Goal: Use online tool/utility: Utilize a website feature to perform a specific function

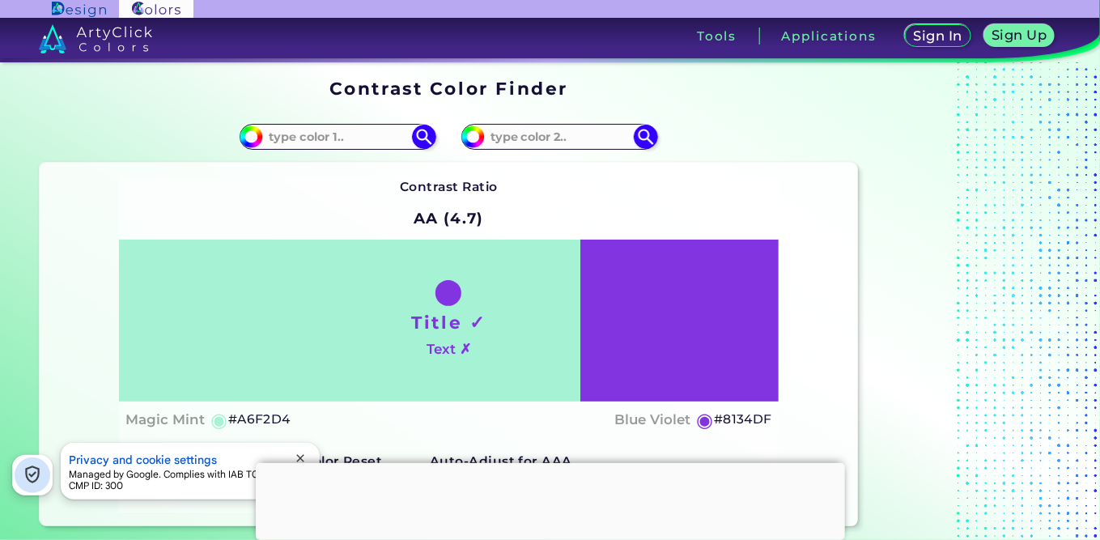
click at [346, 137] on input at bounding box center [338, 137] width 151 height 22
click at [252, 136] on input "#a6f2d4" at bounding box center [249, 135] width 20 height 20
type input "#10f2d4"
type input "#10F2D4"
type input "#01f2d4"
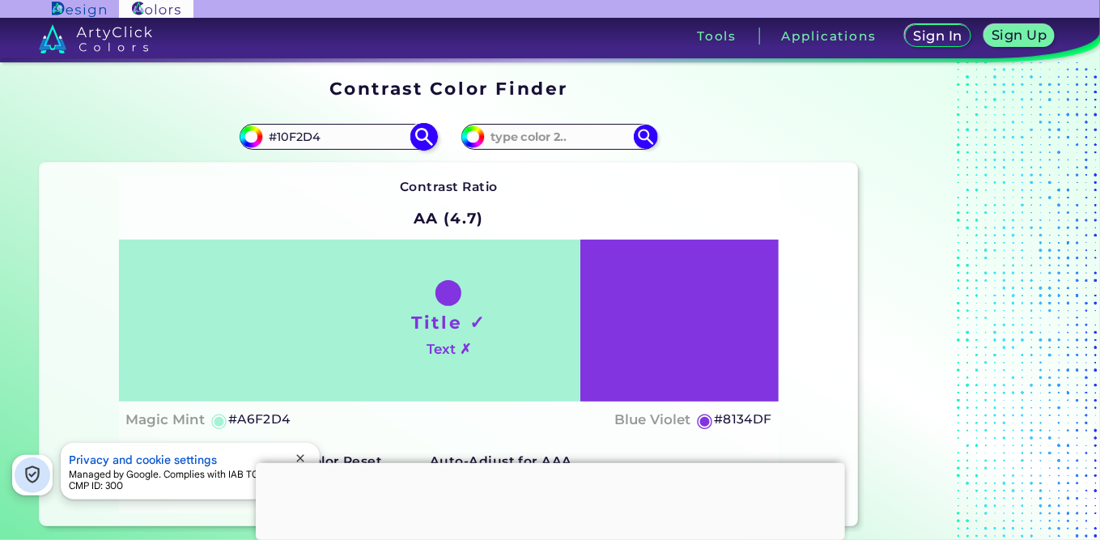
type input "#01F2D4"
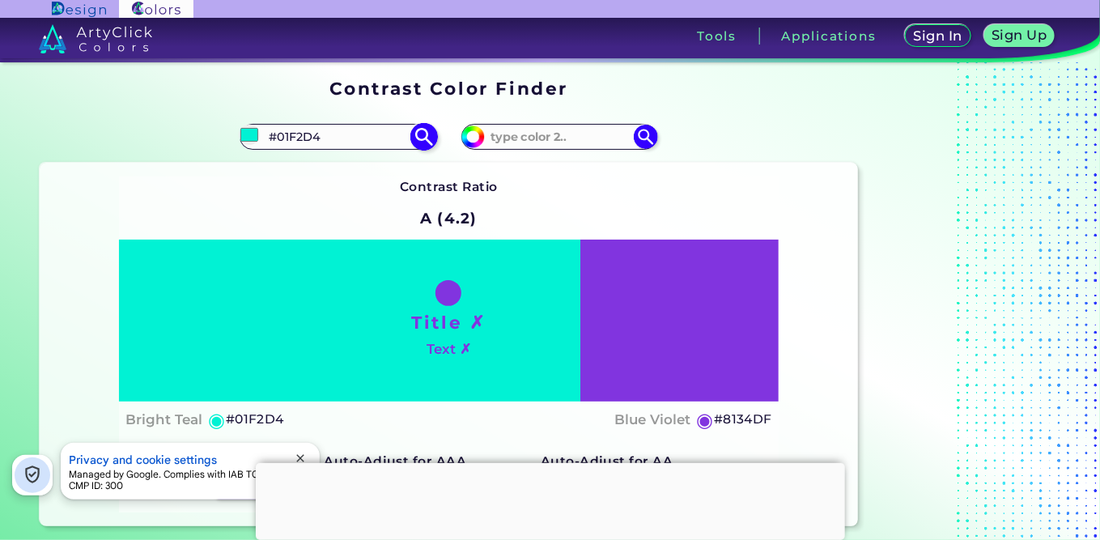
type input "#05f2d4"
type input "#05F2D4"
type input "#02f2d4"
type input "#02F2D4"
type input "#19f2d4"
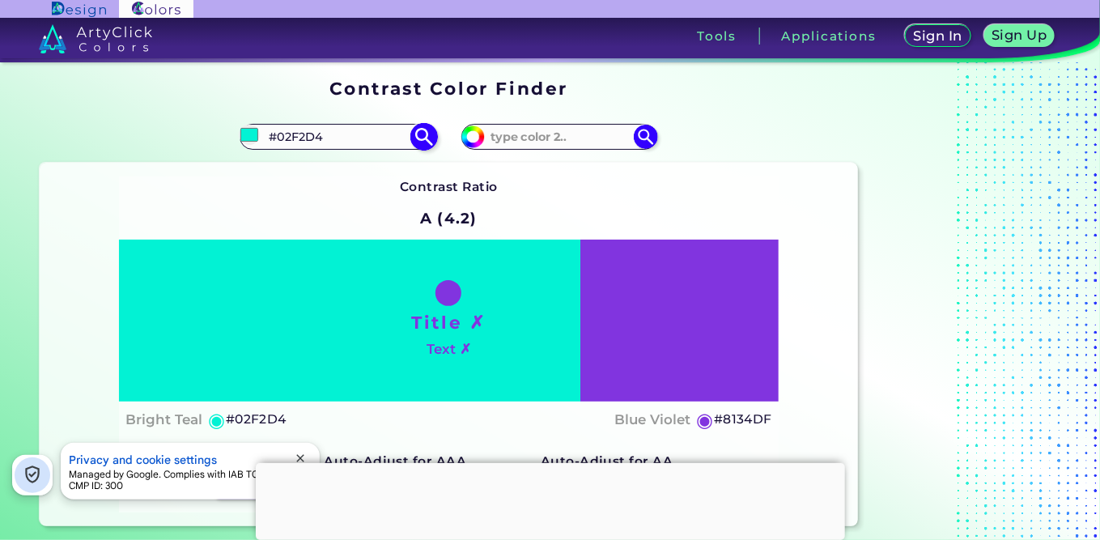
type input "#19F2D4"
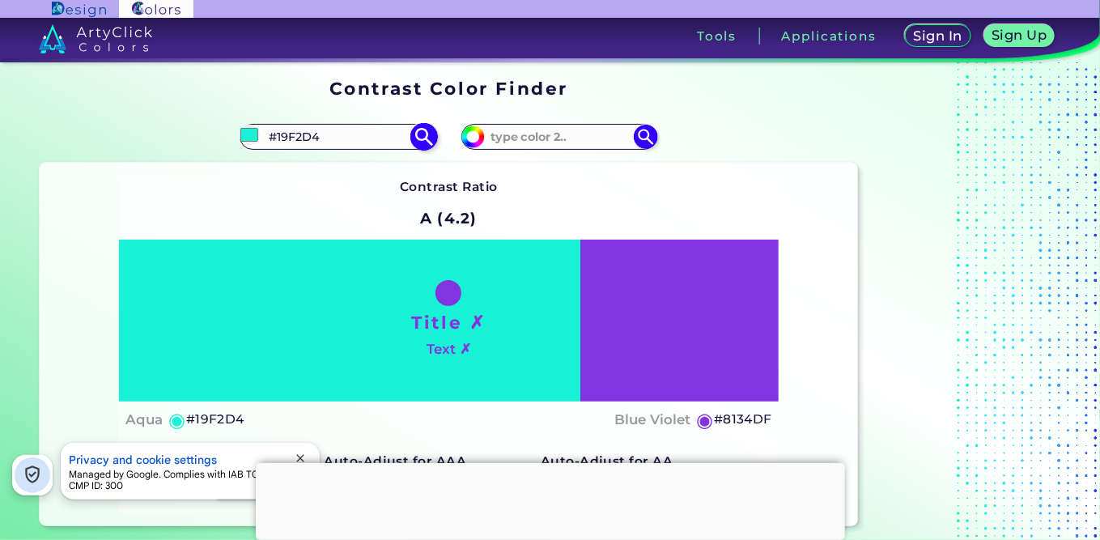
type input "#fff2d4"
type input "#FFF2D4"
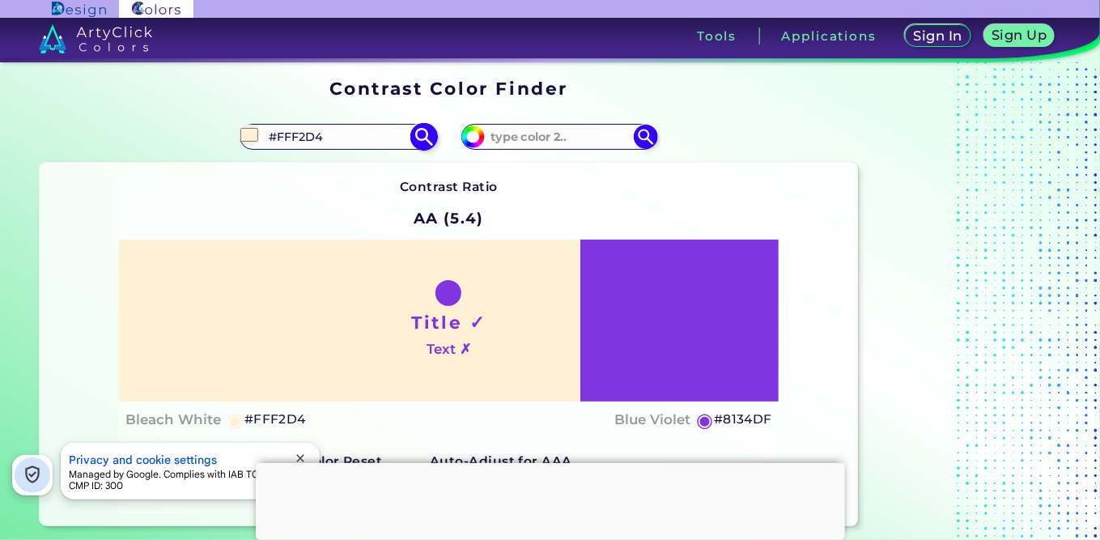
type input "#ff00d4"
type input "#FF00D4"
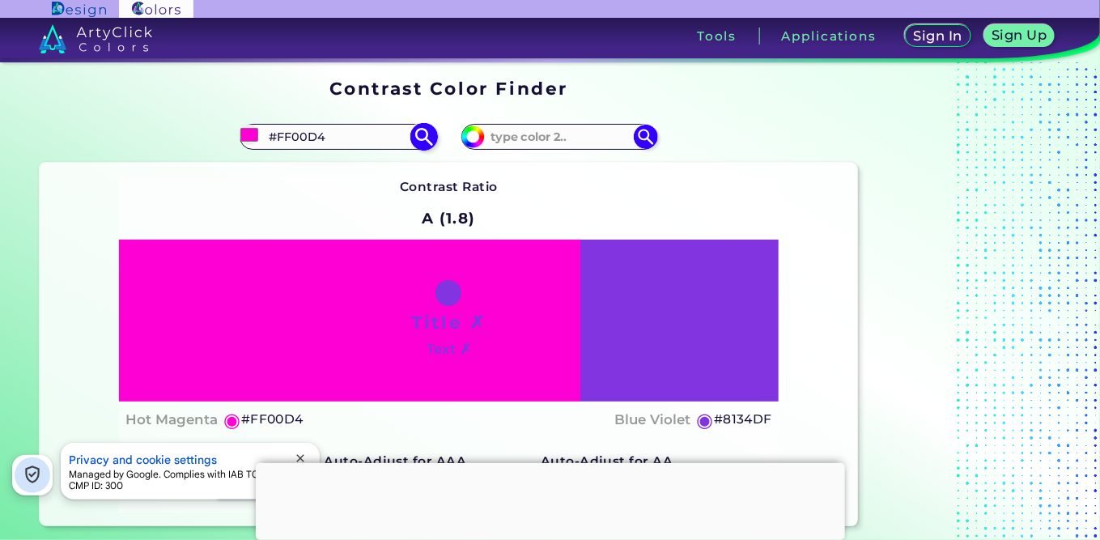
type input "#ff0000"
type input "#FF0000"
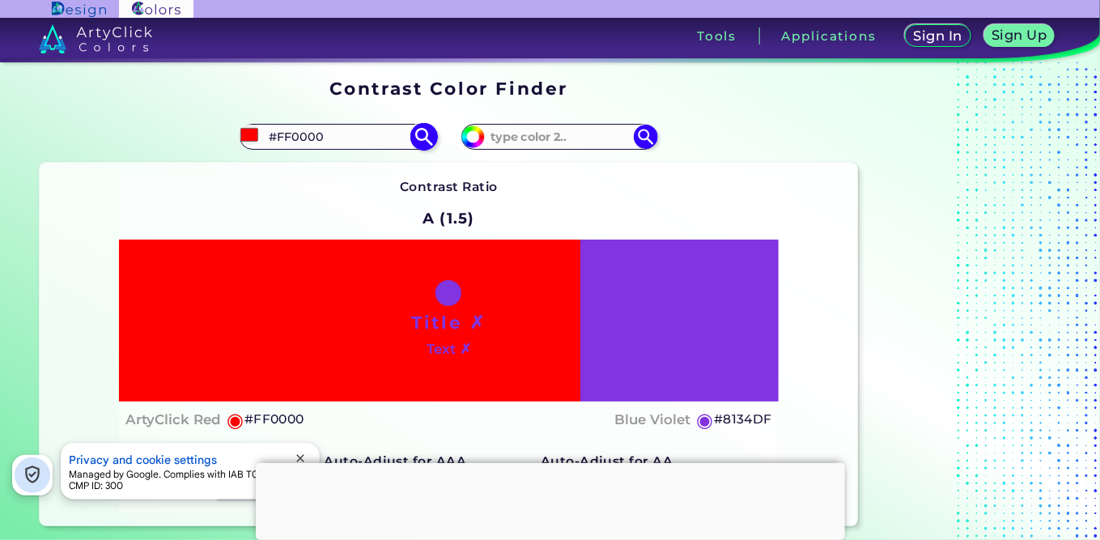
click at [422, 134] on img at bounding box center [425, 137] width 28 height 28
click at [725, 371] on div "Title ✗ Text ✗" at bounding box center [449, 321] width 660 height 163
click at [734, 419] on h5 "#8134DF" at bounding box center [743, 419] width 58 height 21
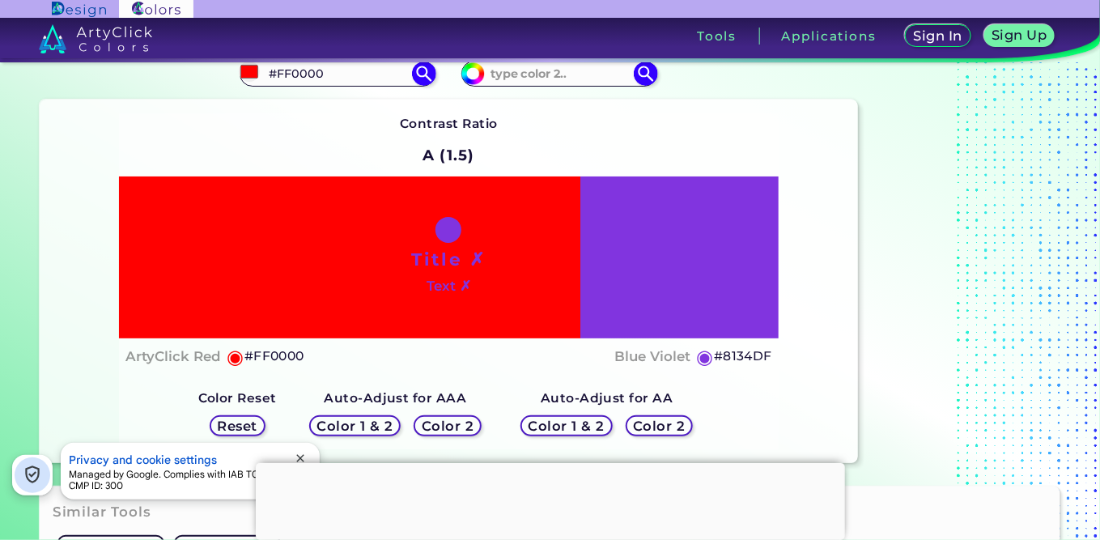
scroll to position [64, 0]
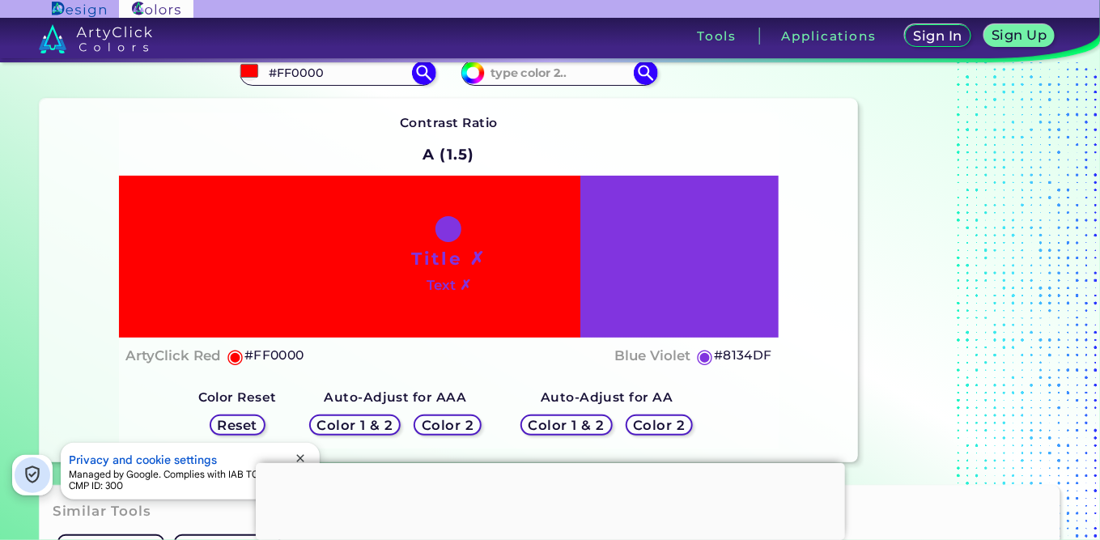
click at [698, 359] on h5 "◉" at bounding box center [705, 356] width 18 height 19
drag, startPoint x: 715, startPoint y: 356, endPoint x: 778, endPoint y: 356, distance: 63.2
click at [778, 356] on div "Title ✗ Text ✗ ArtyClick Red ◉ #FF0000 Blue Violet ◉ #8134DF" at bounding box center [449, 275] width 660 height 198
copy h5 "#8134DF"
click at [745, 353] on h5 "#8134DF" at bounding box center [743, 355] width 58 height 21
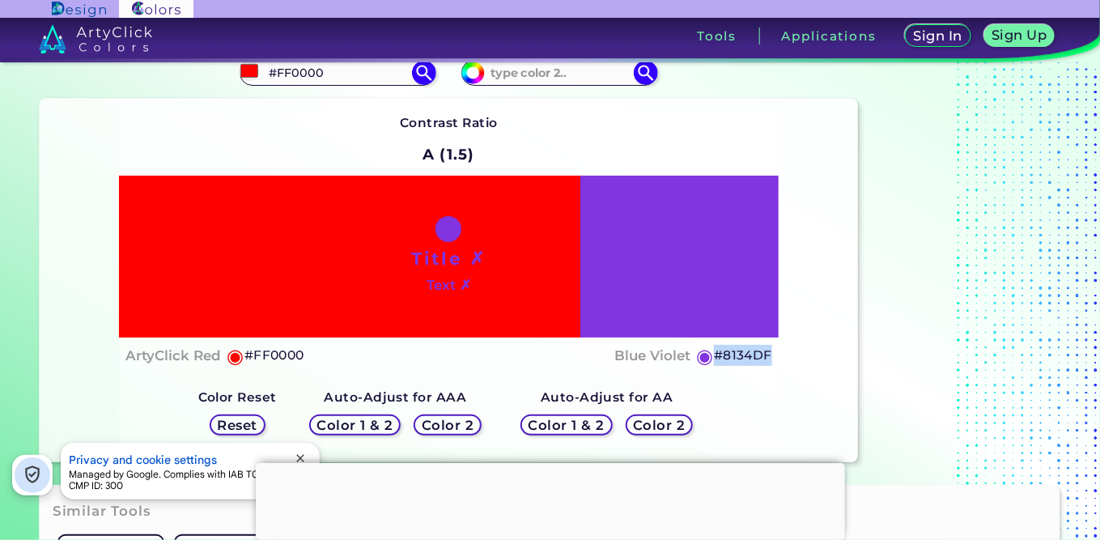
copy h5 "#8134DF"
click at [254, 73] on input "#ff0000" at bounding box center [249, 71] width 20 height 20
type input "#370000"
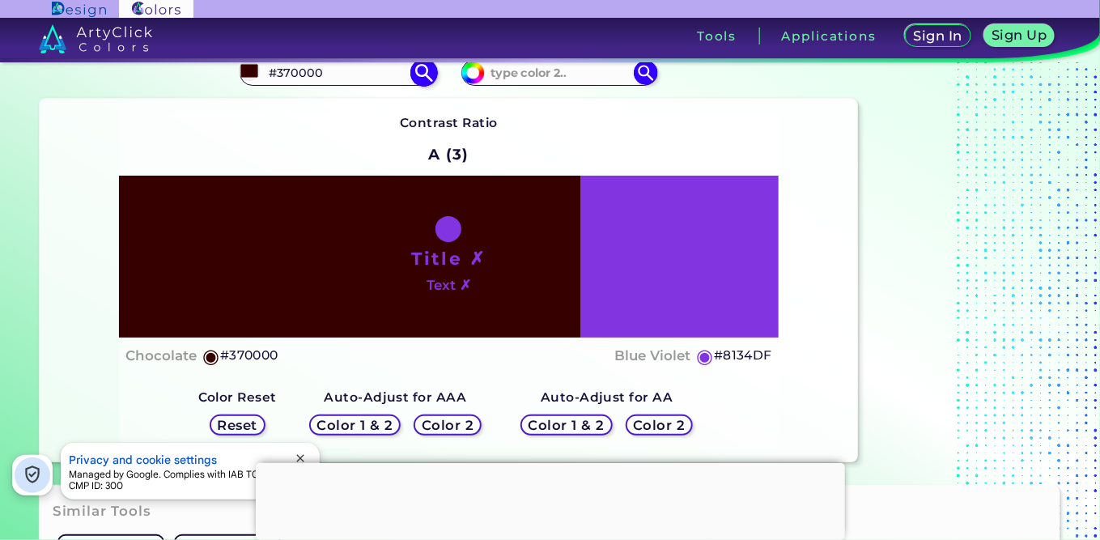
type input "#050000"
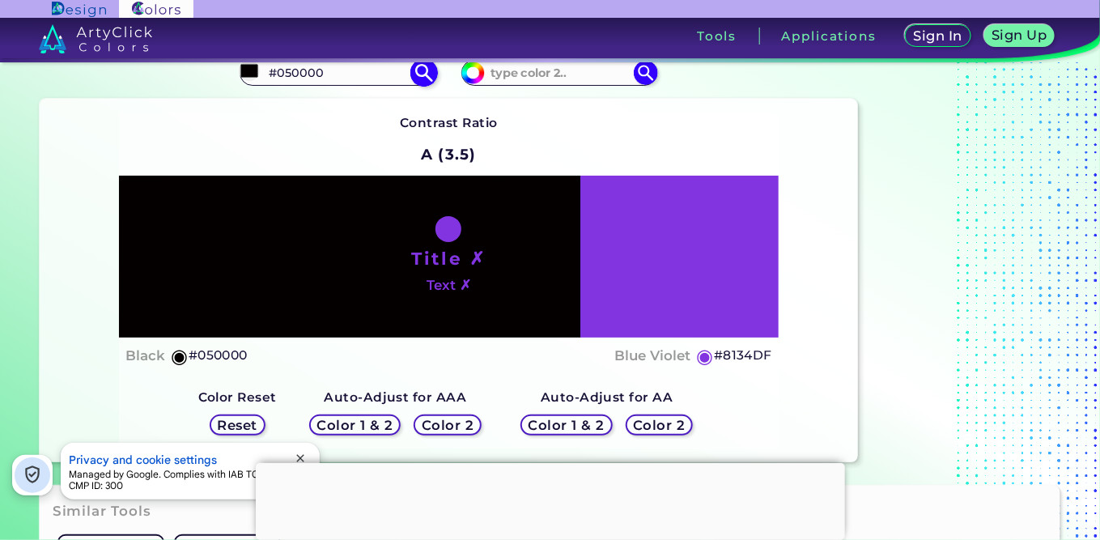
type input "#000000"
type input "#000100"
type input "#000f00"
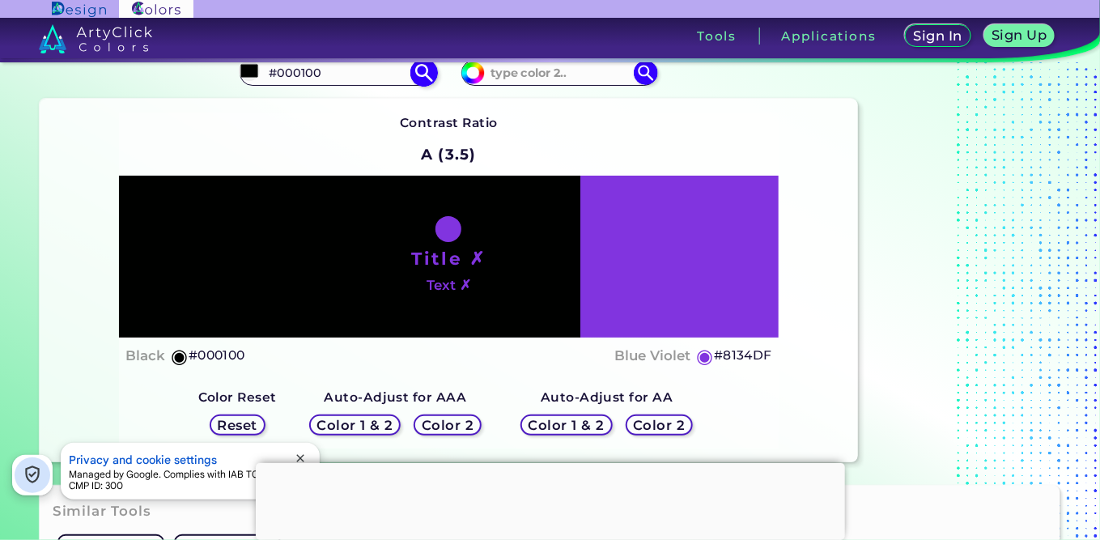
type input "#000F00"
type input "#009900"
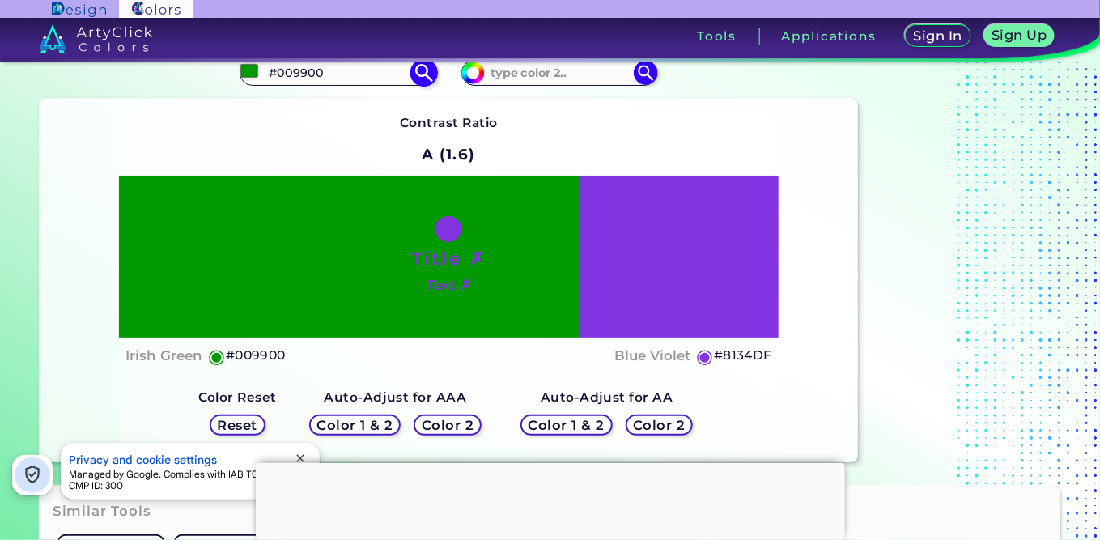
type input "#009905"
type input "#009939"
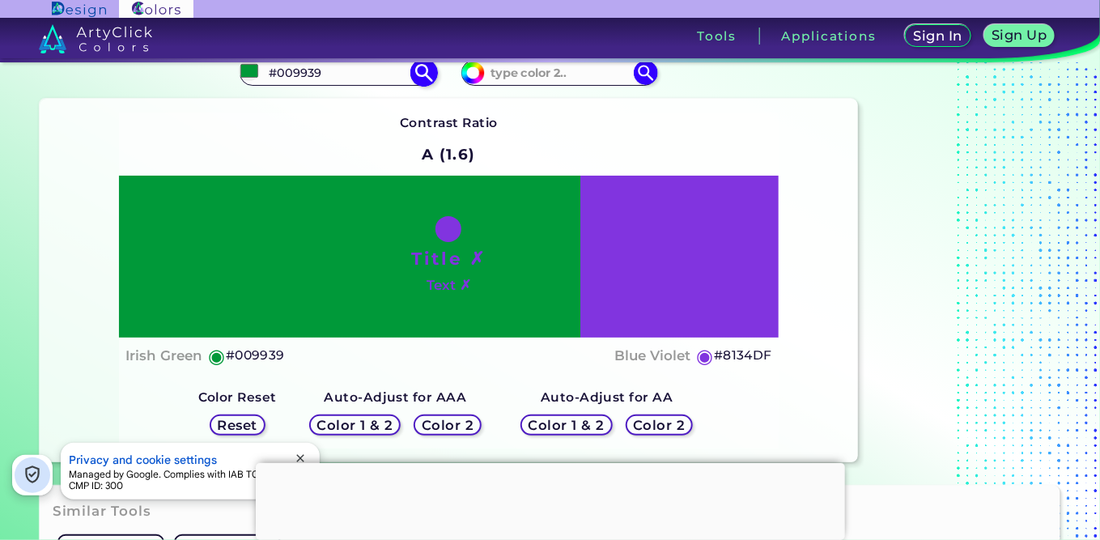
type input "#009939"
click at [650, 133] on div "Contrast Ratio A (1.6) Title ✗ Text ✗ Irish Green ◉ #009939 ◉" at bounding box center [449, 281] width 660 height 337
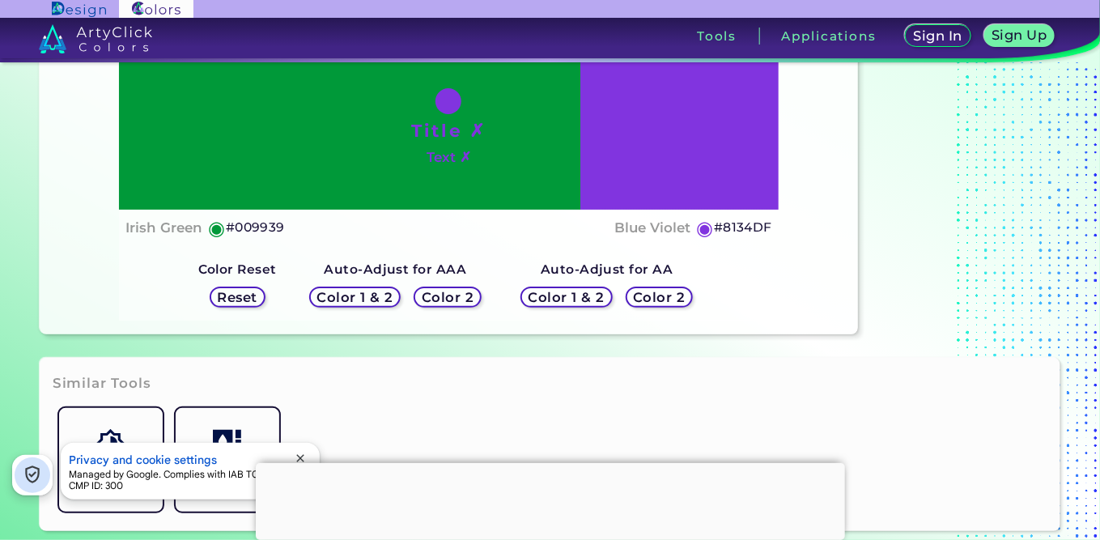
scroll to position [193, 0]
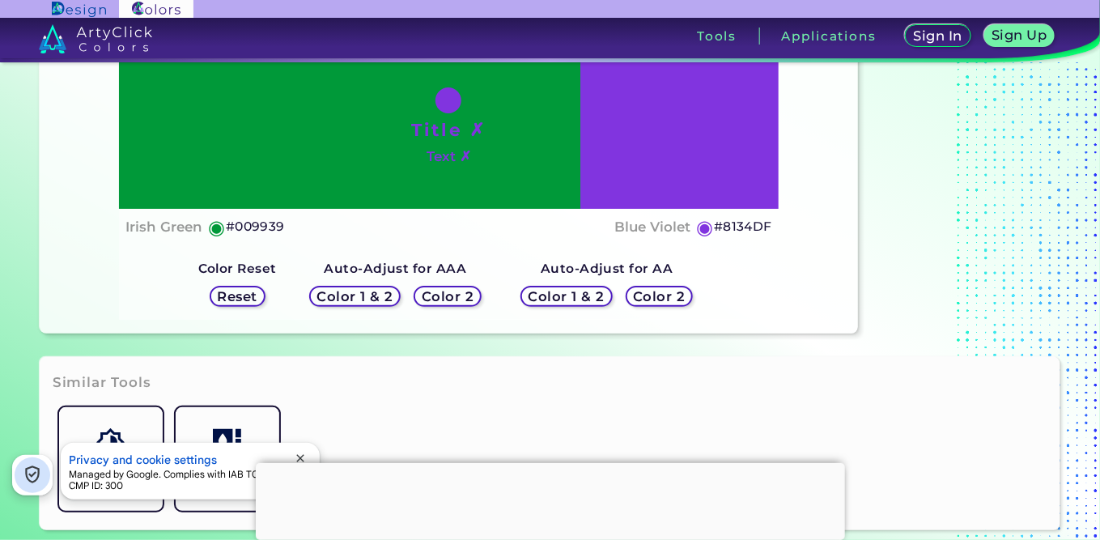
click at [381, 298] on h5 "Color 1 & 2" at bounding box center [355, 297] width 69 height 12
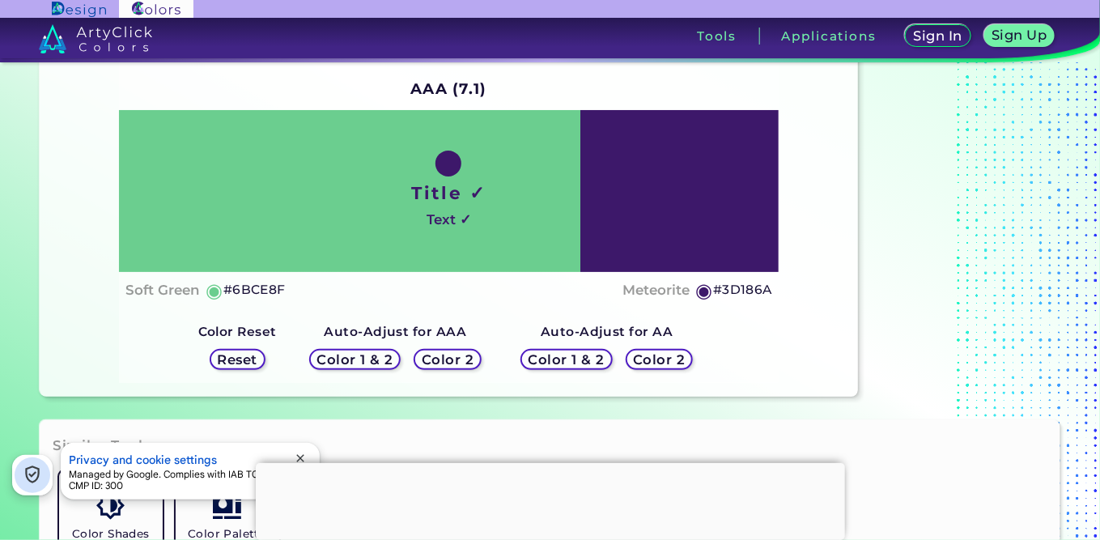
click at [240, 363] on h5 "Reset" at bounding box center [237, 360] width 36 height 12
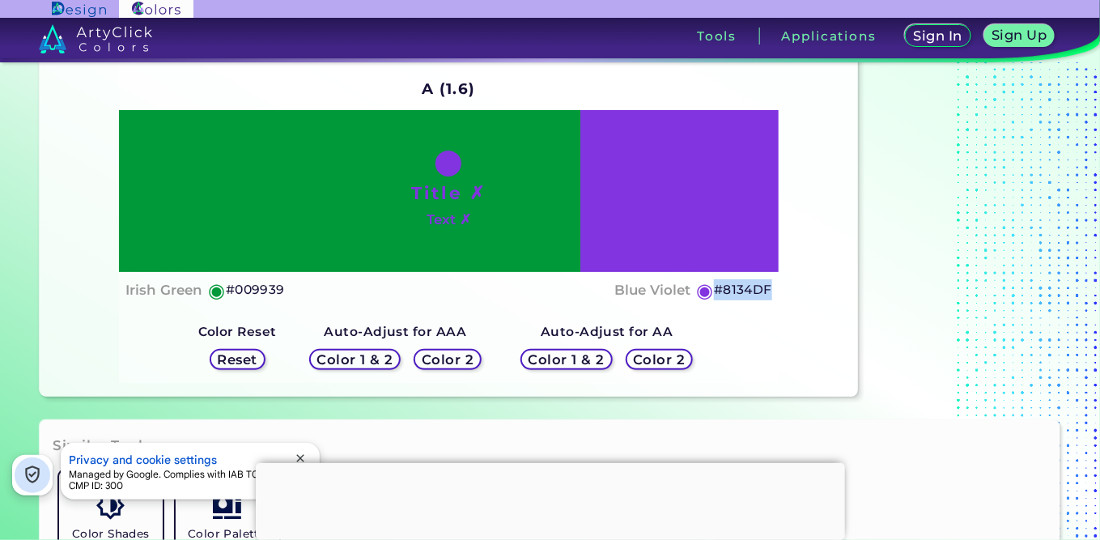
drag, startPoint x: 781, startPoint y: 292, endPoint x: 715, endPoint y: 287, distance: 66.6
click at [715, 287] on div "Contrast Ratio A (1.6) Title ✗ Text ✗ Irish Green ◉ #009939 Blue Violet ◉ #8134…" at bounding box center [449, 215] width 819 height 364
copy h5 "#8134DF"
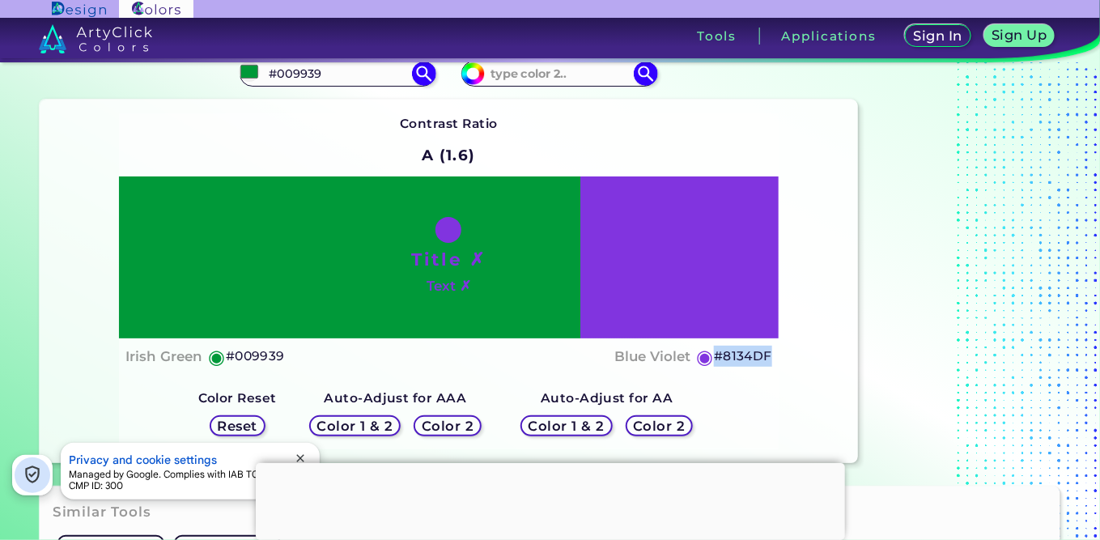
scroll to position [64, 0]
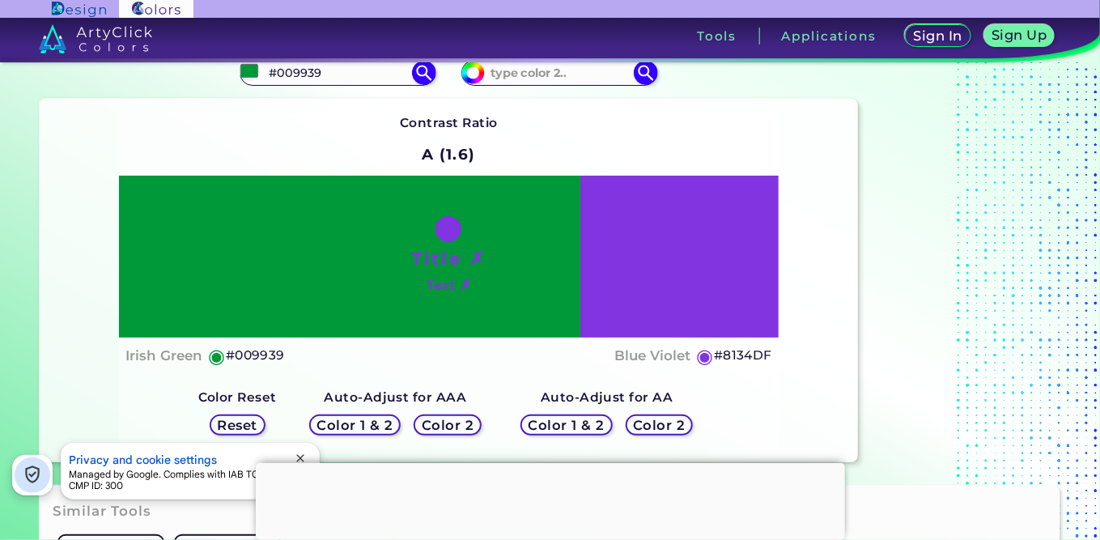
click at [454, 424] on h5 "Color 2" at bounding box center [447, 425] width 47 height 12
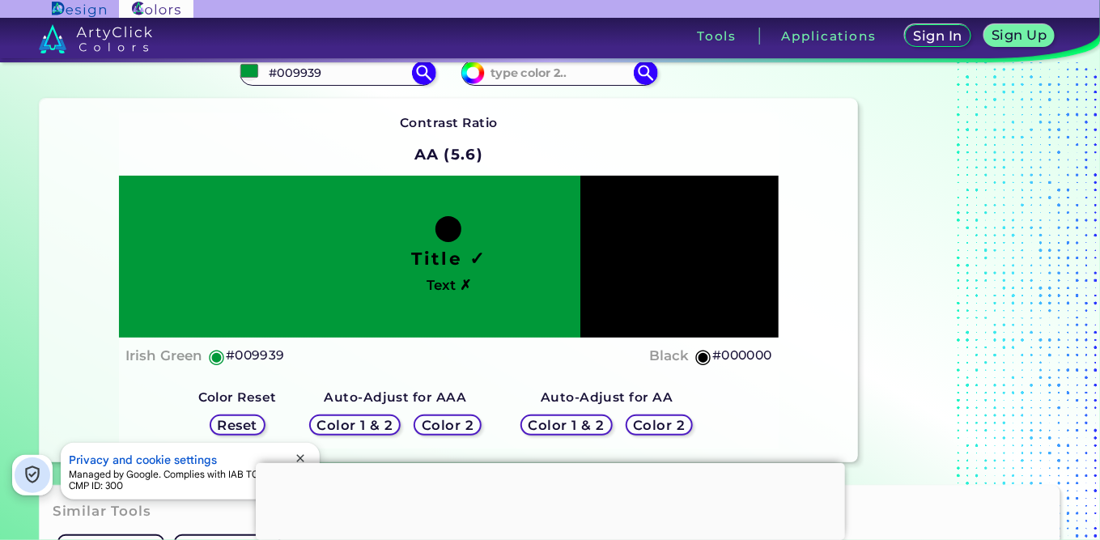
click at [641, 423] on h5 "Color 2" at bounding box center [659, 425] width 47 height 12
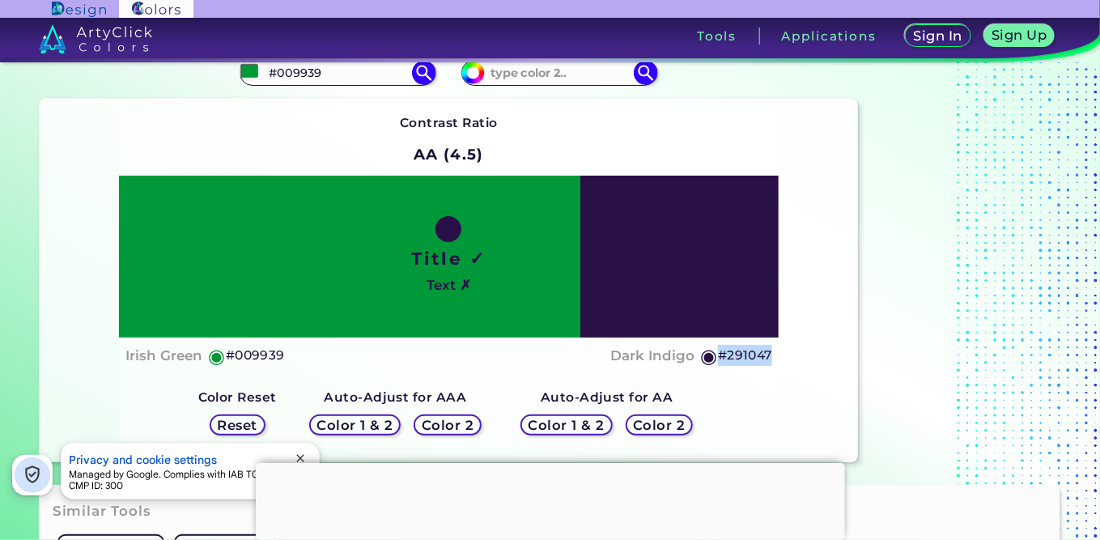
drag, startPoint x: 772, startPoint y: 353, endPoint x: 717, endPoint y: 355, distance: 54.3
click at [718, 355] on h5 "#291047" at bounding box center [745, 355] width 54 height 21
copy h5 "#291047"
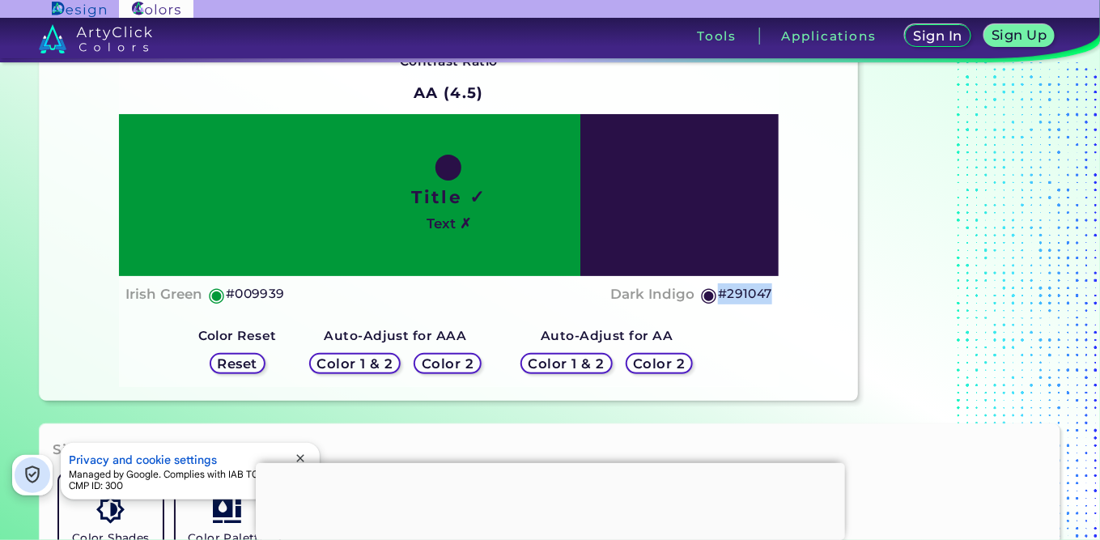
scroll to position [125, 0]
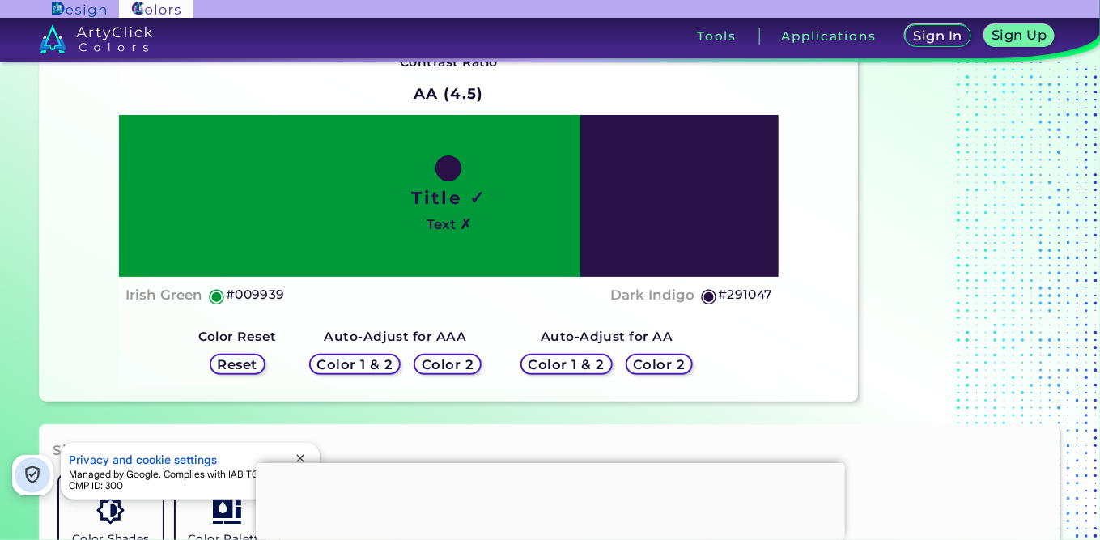
click at [654, 361] on h5 "Color 2" at bounding box center [659, 365] width 47 height 12
click at [451, 364] on h5 "Color 2" at bounding box center [447, 365] width 47 height 12
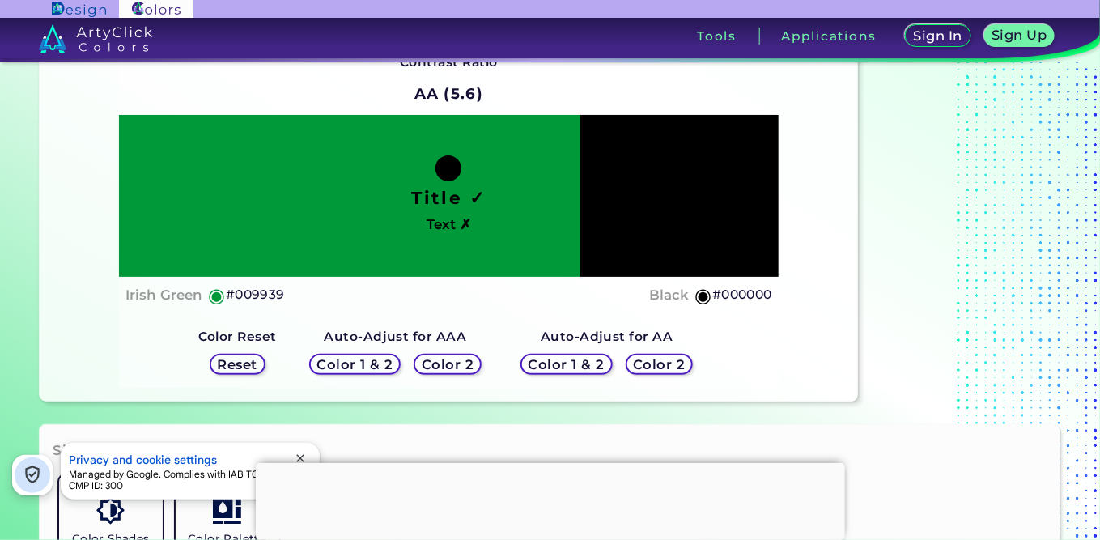
click at [640, 360] on h5 "Color 2" at bounding box center [659, 365] width 47 height 12
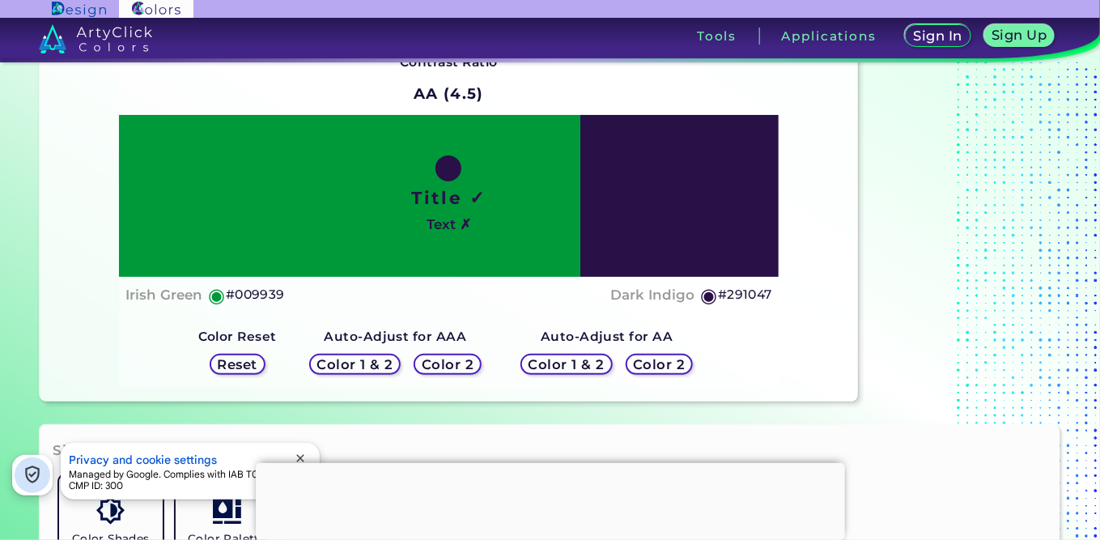
click at [436, 362] on h5 "Color 2" at bounding box center [447, 365] width 47 height 12
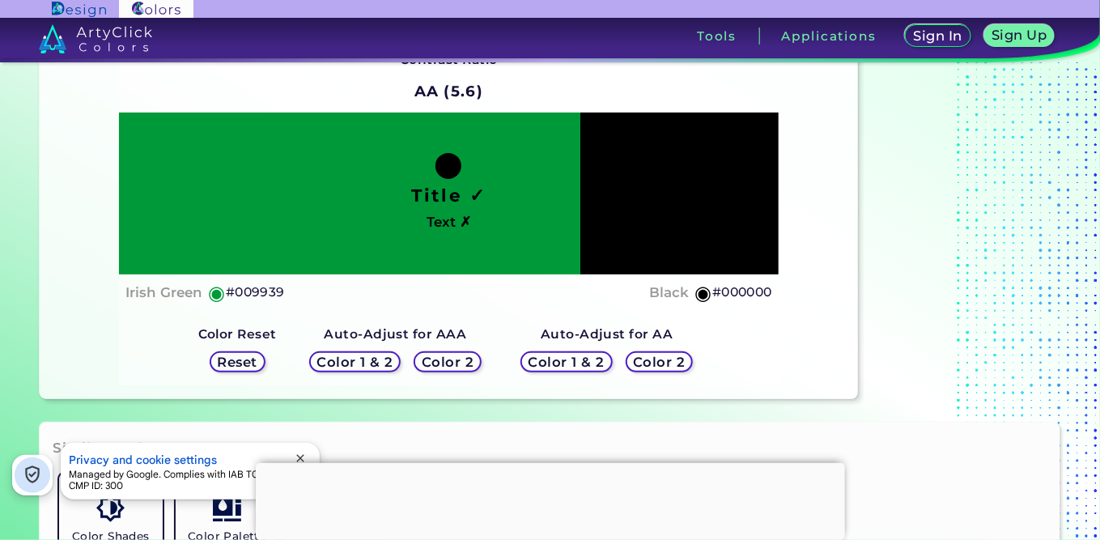
scroll to position [129, 0]
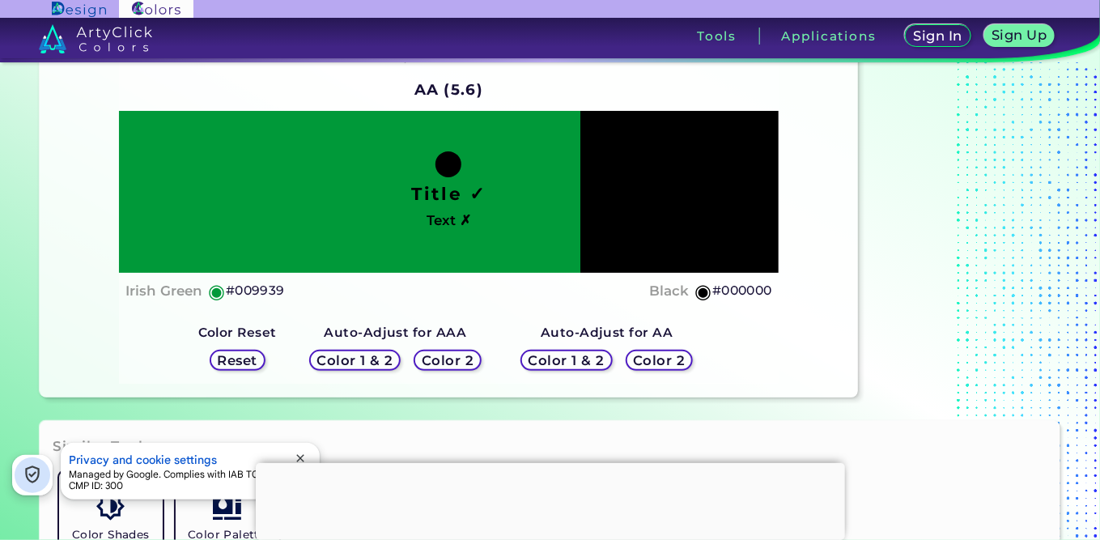
click at [462, 360] on h5 "Color 2" at bounding box center [447, 361] width 47 height 12
drag, startPoint x: 462, startPoint y: 360, endPoint x: 451, endPoint y: 354, distance: 12.0
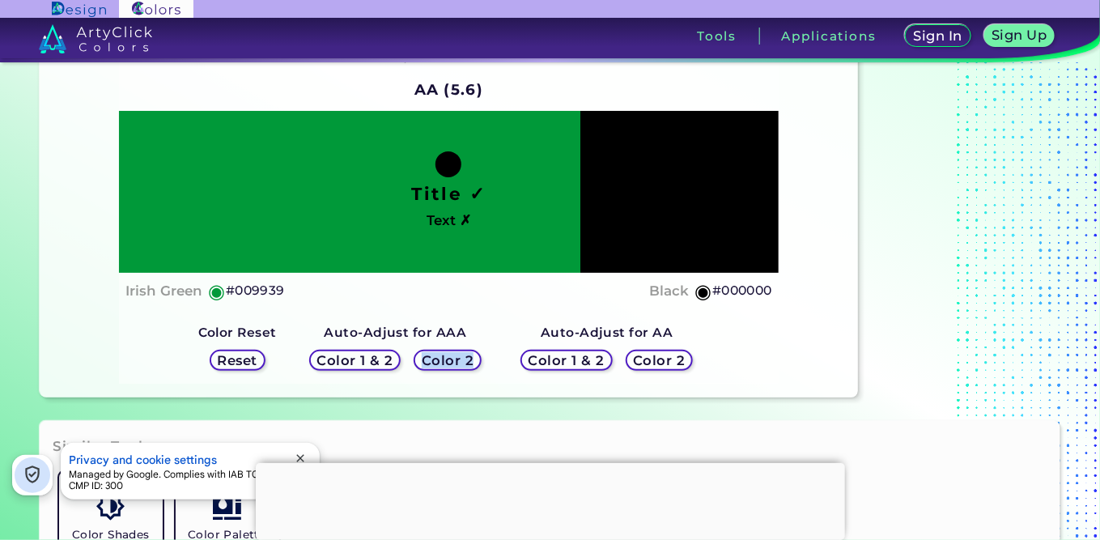
click at [451, 355] on h5 "Color 2" at bounding box center [447, 361] width 47 height 12
click at [389, 356] on h5 "Color 1 & 2" at bounding box center [355, 361] width 69 height 12
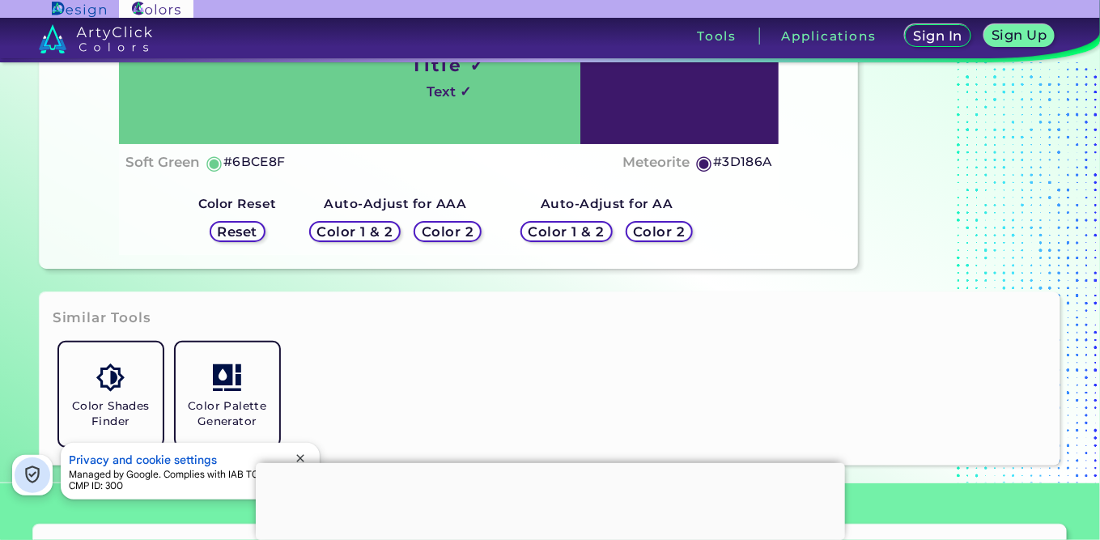
scroll to position [258, 0]
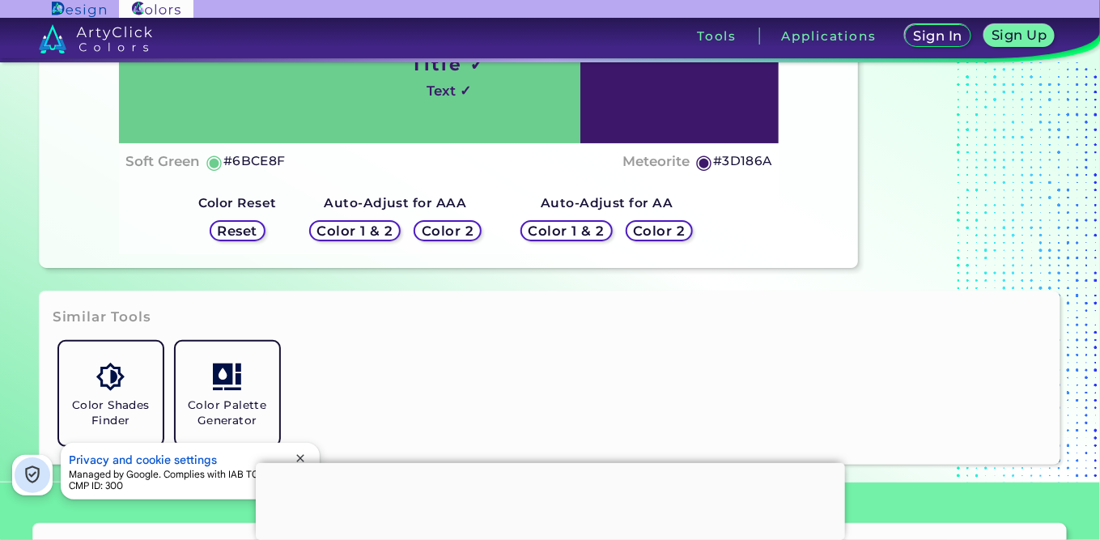
click at [447, 228] on h5 "Color 2" at bounding box center [447, 231] width 47 height 12
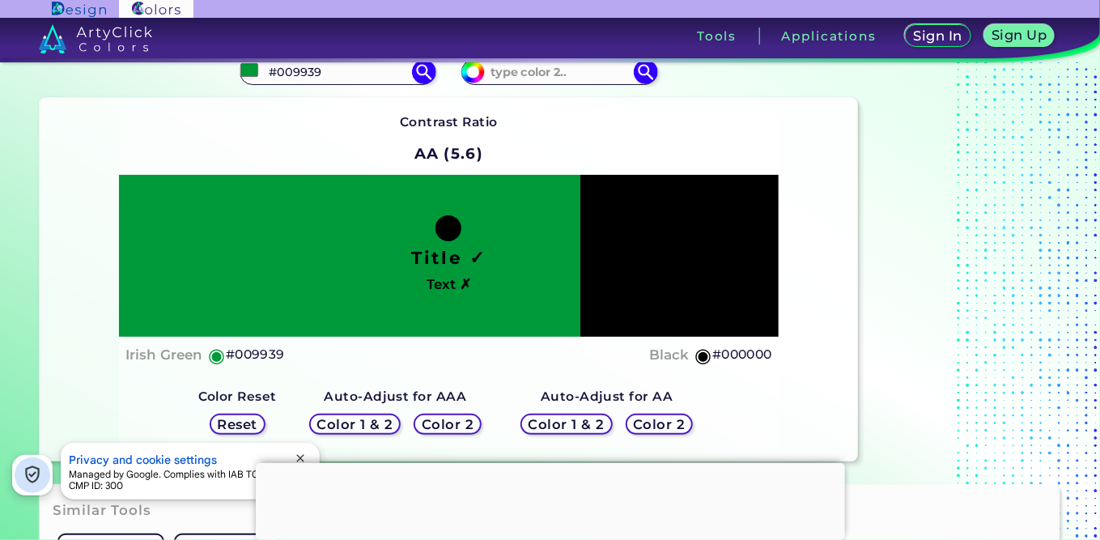
scroll to position [65, 0]
